Goal: Information Seeking & Learning: Learn about a topic

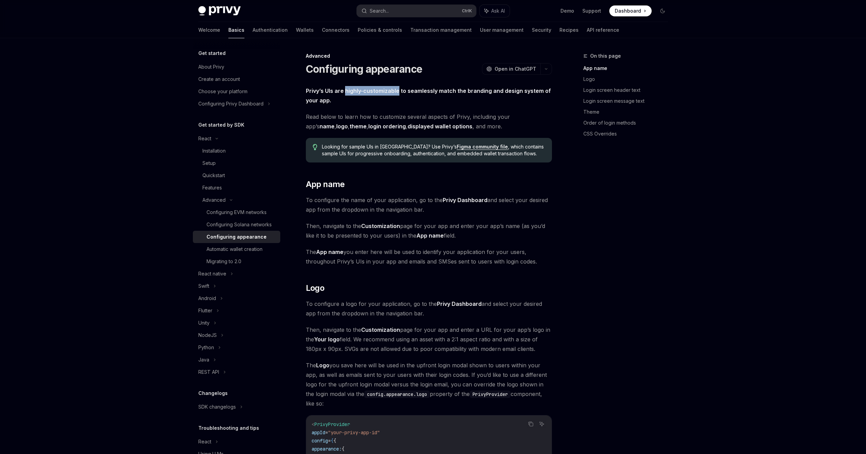
drag, startPoint x: 345, startPoint y: 90, endPoint x: 397, endPoint y: 92, distance: 52.6
click at [397, 92] on strong "Privy’s UIs are highly-customizable to seamlessly match the branding and design…" at bounding box center [428, 95] width 245 height 16
copy strong "highly-customizable"
drag, startPoint x: 306, startPoint y: 91, endPoint x: 397, endPoint y: 94, distance: 91.8
click at [397, 94] on strong "Privy’s UIs are highly-customizable to seamlessly match the branding and design…" at bounding box center [428, 95] width 245 height 16
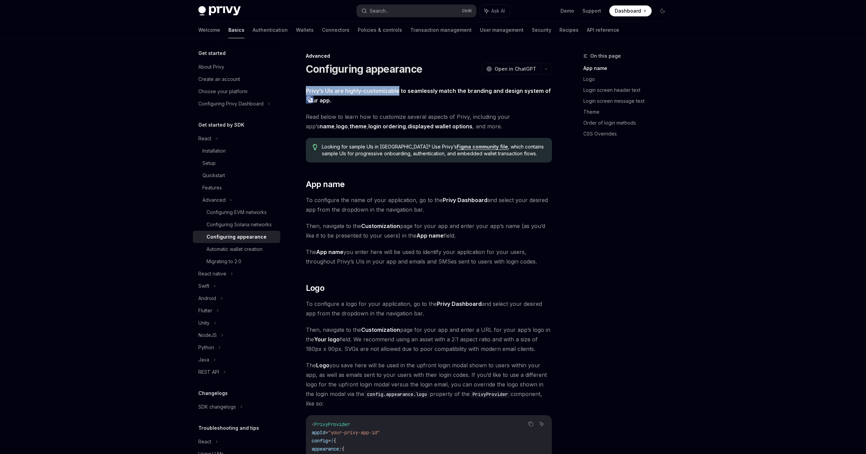
copy strong "Privy’s UIs are highly-customizable"
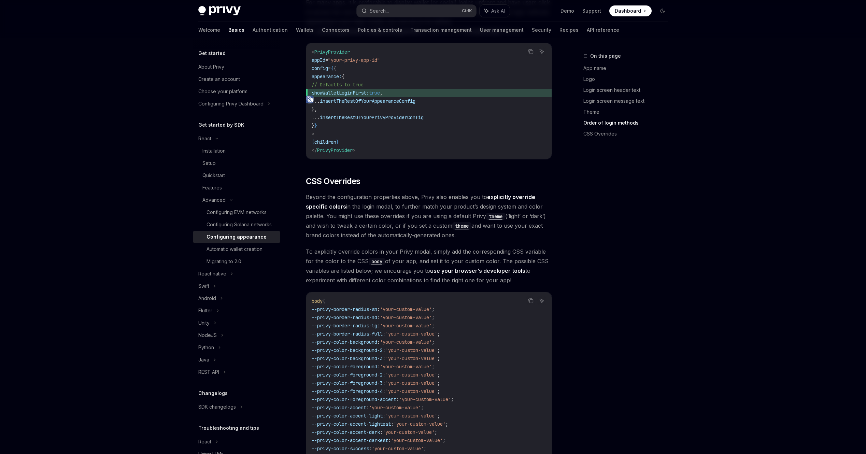
scroll to position [1581, 0]
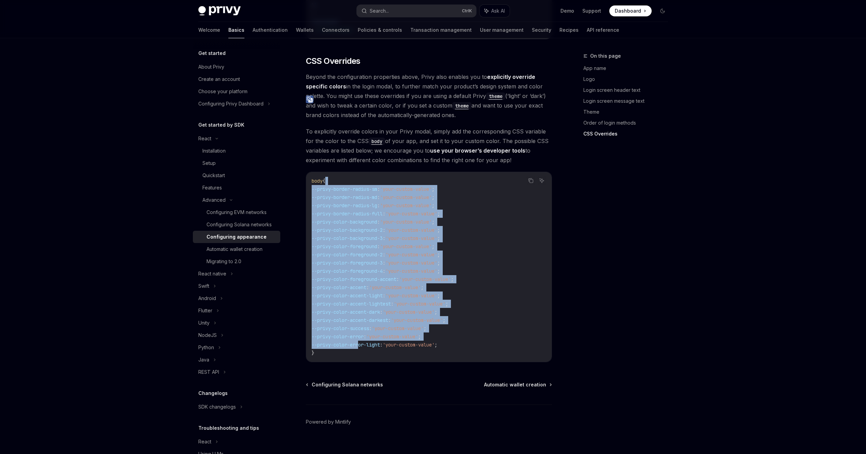
drag, startPoint x: 361, startPoint y: 334, endPoint x: 362, endPoint y: 168, distance: 166.8
click at [362, 177] on code "body { --privy-border-radius-sm : 'your-custom-value' ; --privy-border-radius-m…" at bounding box center [428, 267] width 234 height 180
drag, startPoint x: 362, startPoint y: 168, endPoint x: 365, endPoint y: 245, distance: 77.8
click at [365, 251] on span "--privy-color-foreground-2" at bounding box center [346, 254] width 71 height 6
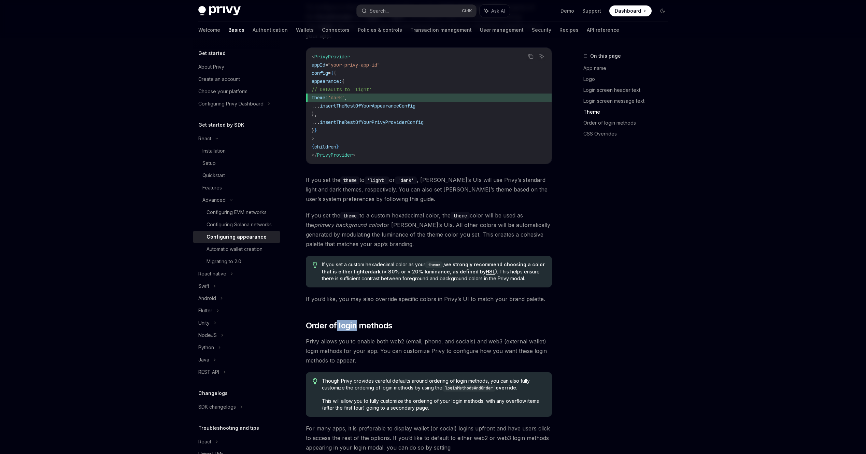
drag, startPoint x: 366, startPoint y: 309, endPoint x: 397, endPoint y: 309, distance: 31.4
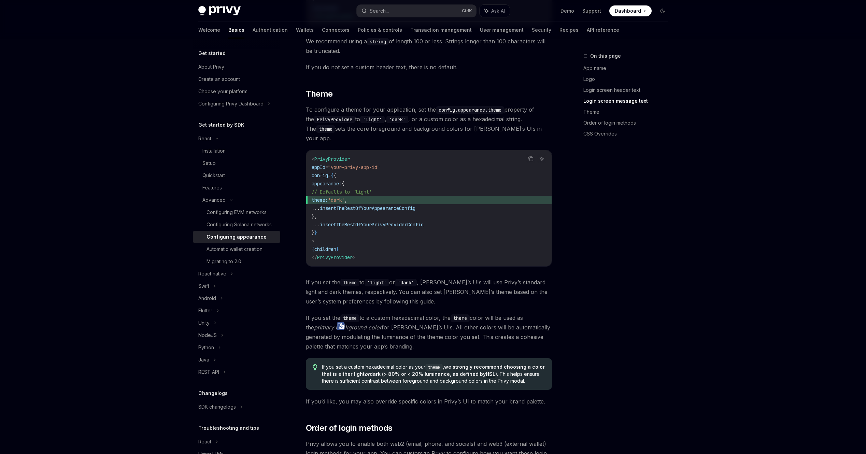
click at [384, 313] on span "If you set the theme to a custom hexadecimal color, the theme color will be use…" at bounding box center [429, 332] width 246 height 38
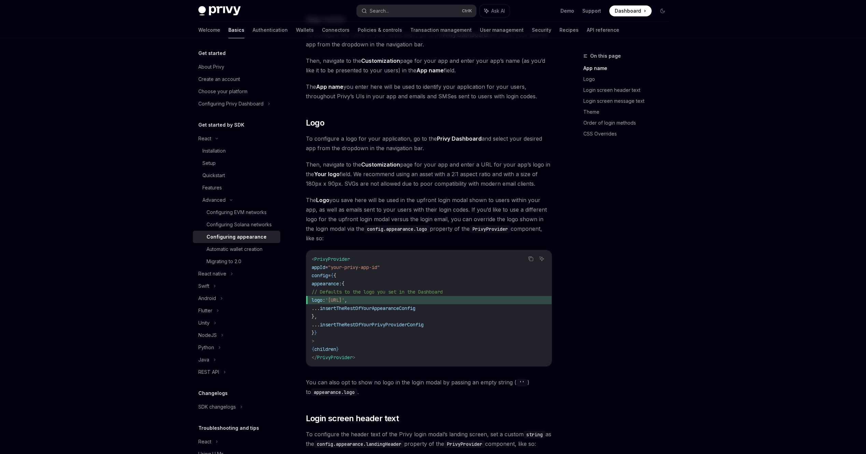
scroll to position [285, 0]
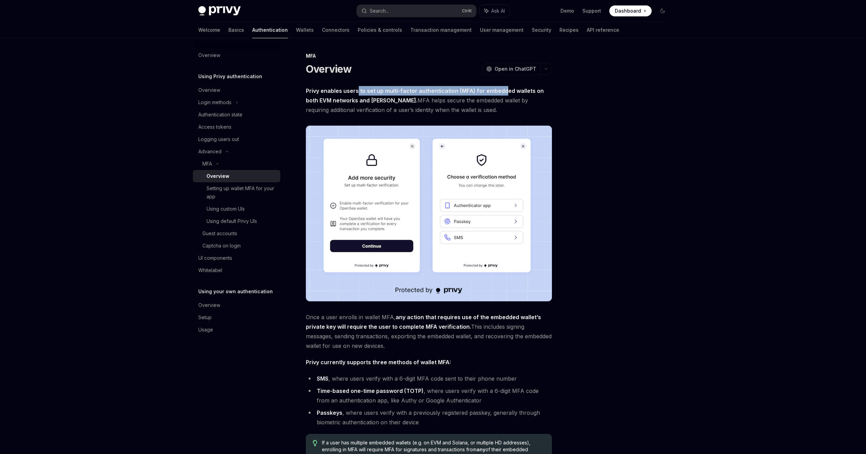
drag, startPoint x: 358, startPoint y: 91, endPoint x: 506, endPoint y: 86, distance: 148.1
click at [505, 87] on span "Privy enables users to set up multi-factor authentication (MFA) for embedded wa…" at bounding box center [429, 100] width 246 height 29
drag, startPoint x: 506, startPoint y: 86, endPoint x: 639, endPoint y: 129, distance: 139.7
click at [639, 129] on div at bounding box center [621, 253] width 104 height 402
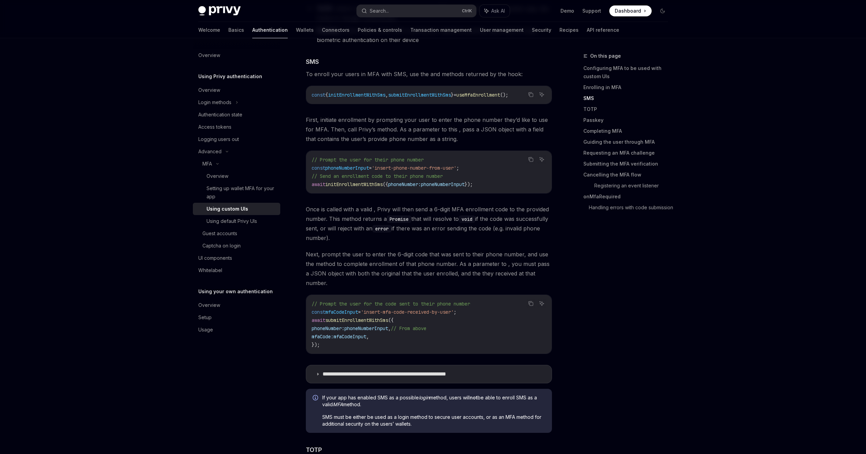
scroll to position [512, 0]
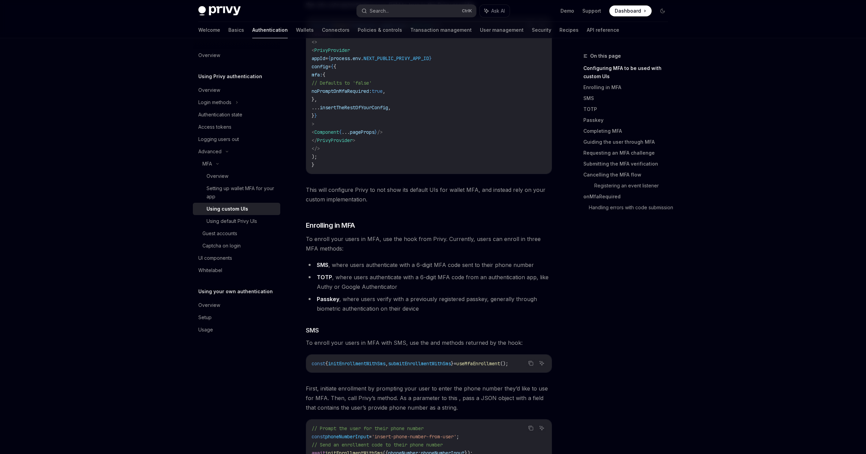
scroll to position [205, 0]
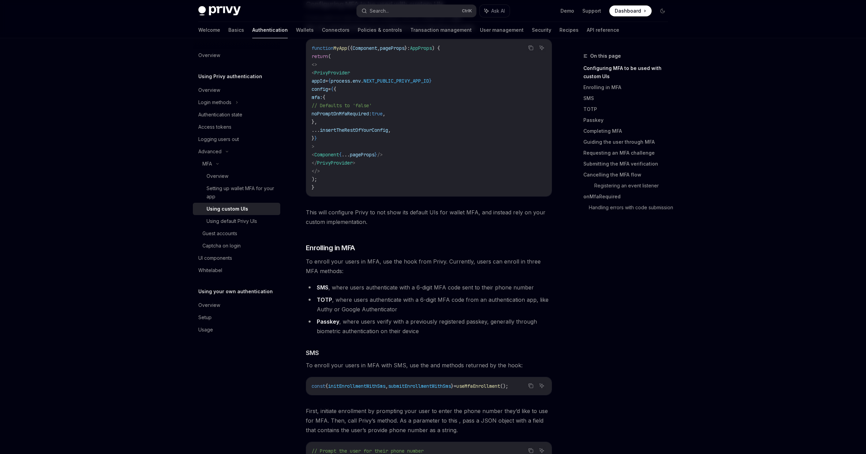
click at [376, 273] on span "To enroll your users in MFA, use the hook from Privy. Currently, users can enro…" at bounding box center [429, 266] width 246 height 19
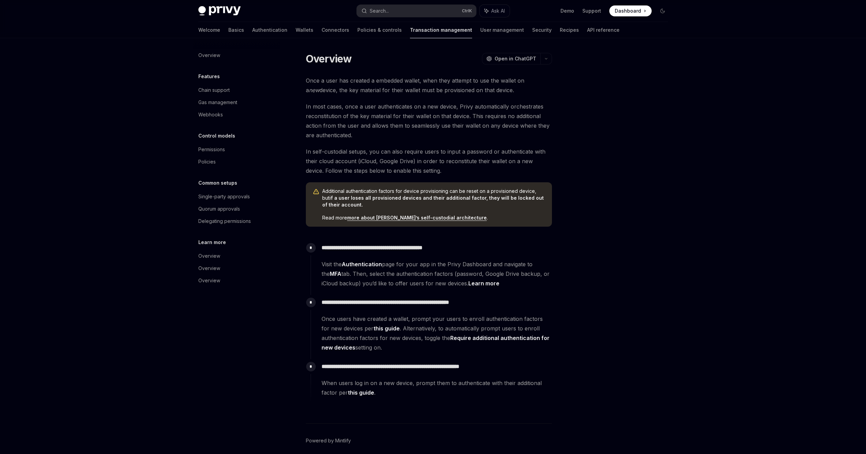
click at [366, 201] on span "Additional authentication factors for device provisioning can be reset on a pro…" at bounding box center [433, 198] width 223 height 20
click at [360, 204] on span "Additional authentication factors for device provisioning can be reset on a pro…" at bounding box center [433, 198] width 223 height 20
click at [363, 235] on div "Once a user has created a embedded wallet, when they attempt to use the wallet …" at bounding box center [429, 240] width 246 height 328
click at [342, 219] on span "Read more more about [PERSON_NAME]’s self-custodial architecture ." at bounding box center [433, 217] width 223 height 7
click at [359, 231] on div "Once a user has created a embedded wallet, when they attempt to use the wallet …" at bounding box center [429, 240] width 246 height 328
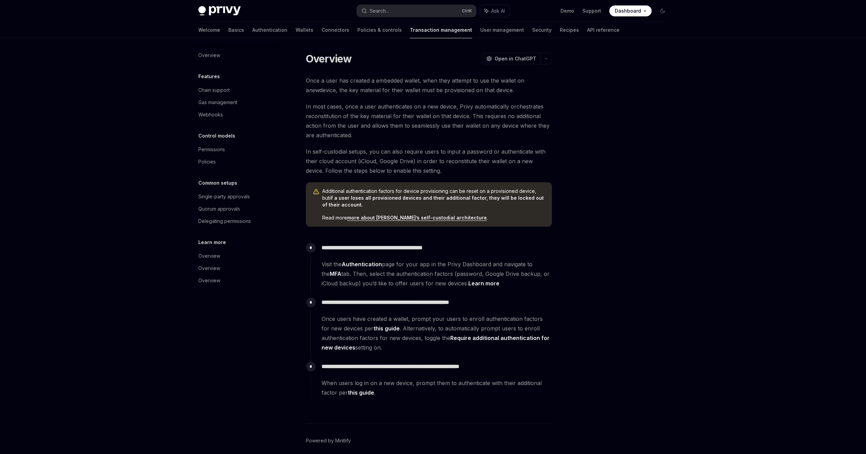
click at [352, 234] on div "Once a user has created a embedded wallet, when they attempt to use the wallet …" at bounding box center [429, 240] width 246 height 328
click at [352, 230] on div "Once a user has created a embedded wallet, when they attempt to use the wallet …" at bounding box center [429, 240] width 246 height 328
drag, startPoint x: 354, startPoint y: 88, endPoint x: 419, endPoint y: 88, distance: 64.5
click at [419, 88] on span "Once a user has created a embedded wallet, when they attempt to use the wallet …" at bounding box center [429, 85] width 246 height 19
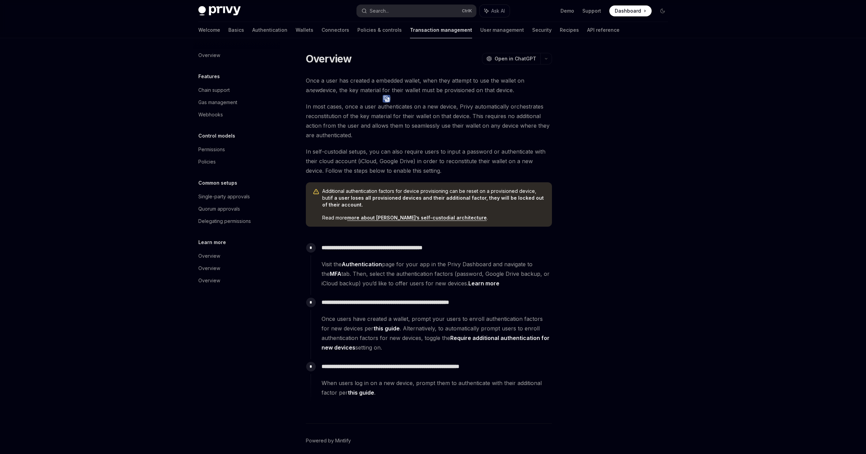
drag, startPoint x: 419, startPoint y: 88, endPoint x: 392, endPoint y: 127, distance: 47.5
click at [392, 127] on span "In most cases, once a user authenticates on a new device, Privy automatically o…" at bounding box center [429, 121] width 246 height 38
drag, startPoint x: 370, startPoint y: 115, endPoint x: 461, endPoint y: 115, distance: 90.7
click at [461, 115] on span "In most cases, once a user authenticates on a new device, Privy automatically o…" at bounding box center [429, 121] width 246 height 38
drag, startPoint x: 461, startPoint y: 115, endPoint x: 432, endPoint y: 138, distance: 36.9
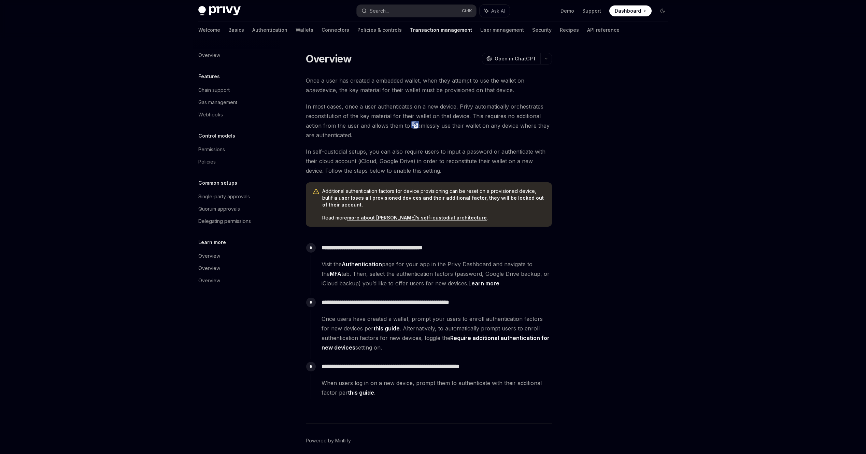
click at [438, 145] on div "Once a user has created a embedded wallet, when they attempt to use the wallet …" at bounding box center [429, 240] width 246 height 328
drag, startPoint x: 424, startPoint y: 114, endPoint x: 485, endPoint y: 126, distance: 62.2
click at [485, 126] on span "In most cases, once a user authenticates on a new device, Privy automatically o…" at bounding box center [429, 121] width 246 height 38
drag, startPoint x: 485, startPoint y: 126, endPoint x: 467, endPoint y: 152, distance: 31.7
click at [467, 152] on span "In self-custodial setups, you can also require users to input a password or aut…" at bounding box center [429, 161] width 246 height 29
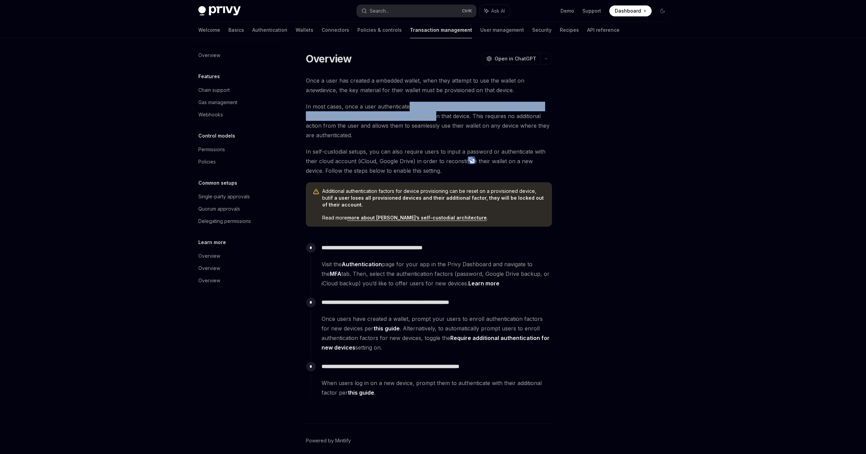
drag, startPoint x: 467, startPoint y: 152, endPoint x: 473, endPoint y: 143, distance: 10.8
click at [473, 143] on div "Once a user has created a embedded wallet, when they attempt to use the wallet …" at bounding box center [429, 240] width 246 height 328
drag, startPoint x: 473, startPoint y: 143, endPoint x: 493, endPoint y: 169, distance: 32.8
click at [493, 169] on span "In self-custodial setups, you can also require users to input a password or aut…" at bounding box center [429, 161] width 246 height 29
